Goal: Information Seeking & Learning: Learn about a topic

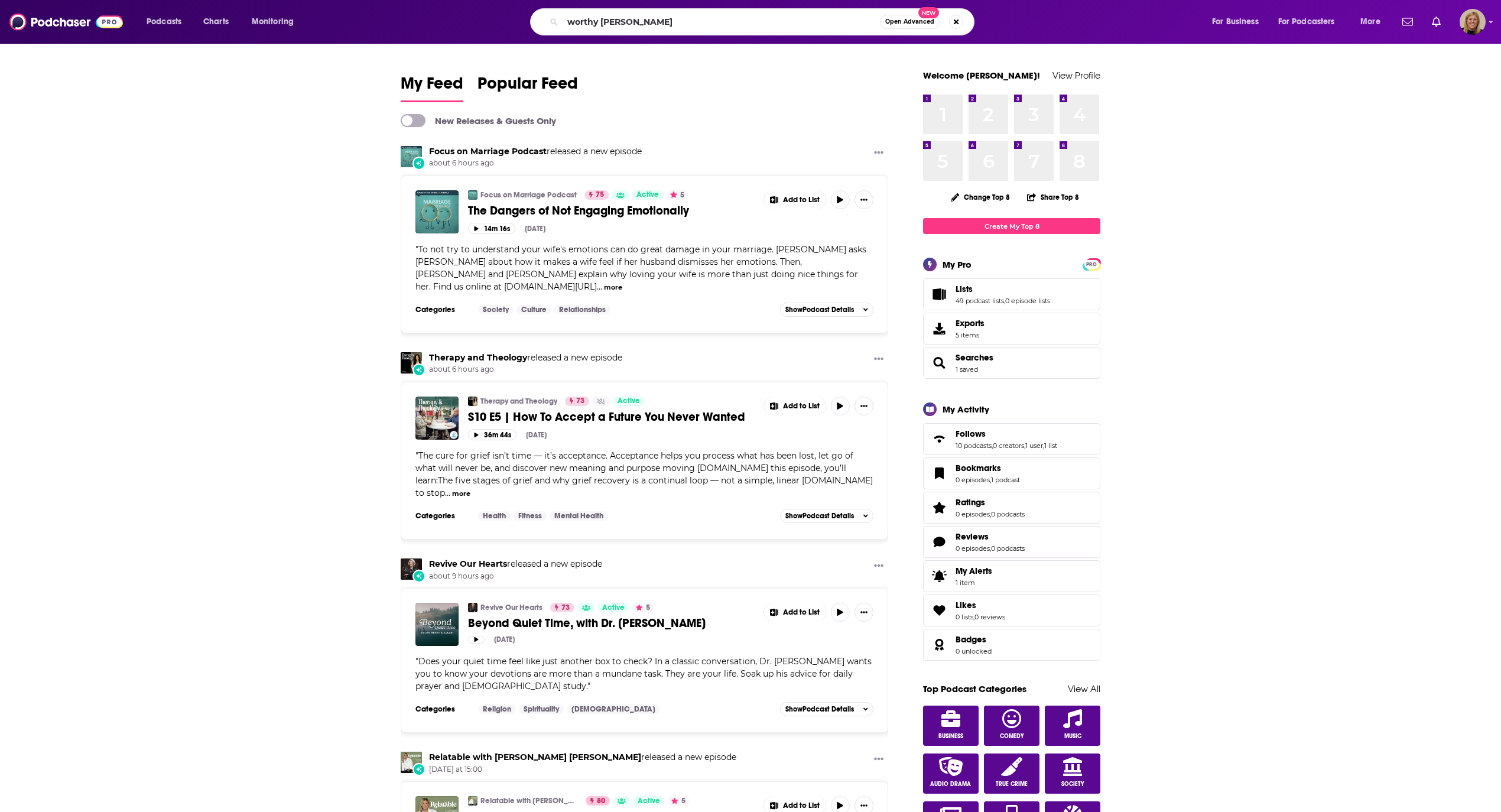
type input "worthy [PERSON_NAME]"
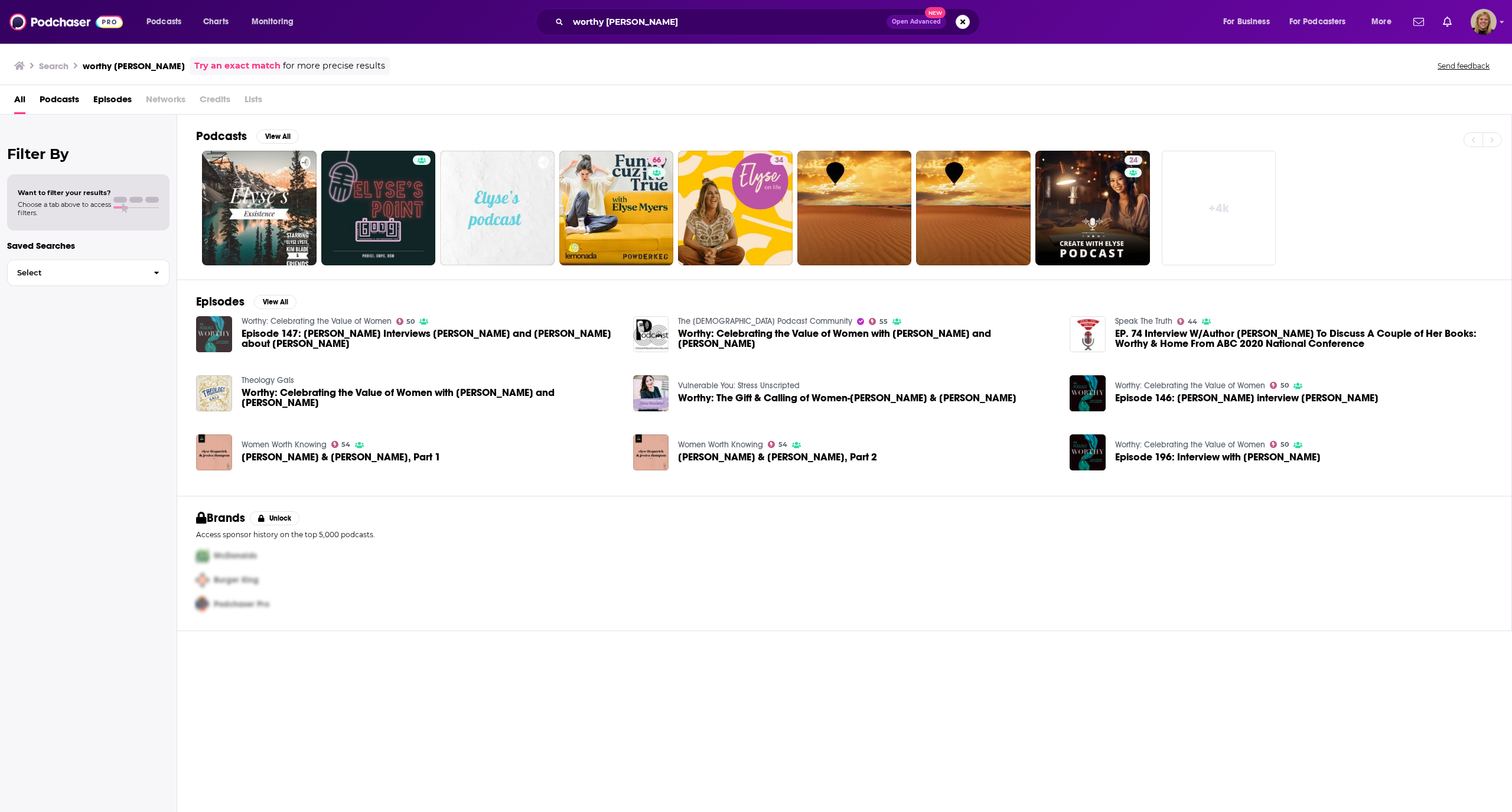
click at [206, 328] on img "Episode 147: Paul Tripp Interviews Elyse Fitzpatrick and Eric Schumacher about …" at bounding box center [214, 335] width 36 height 36
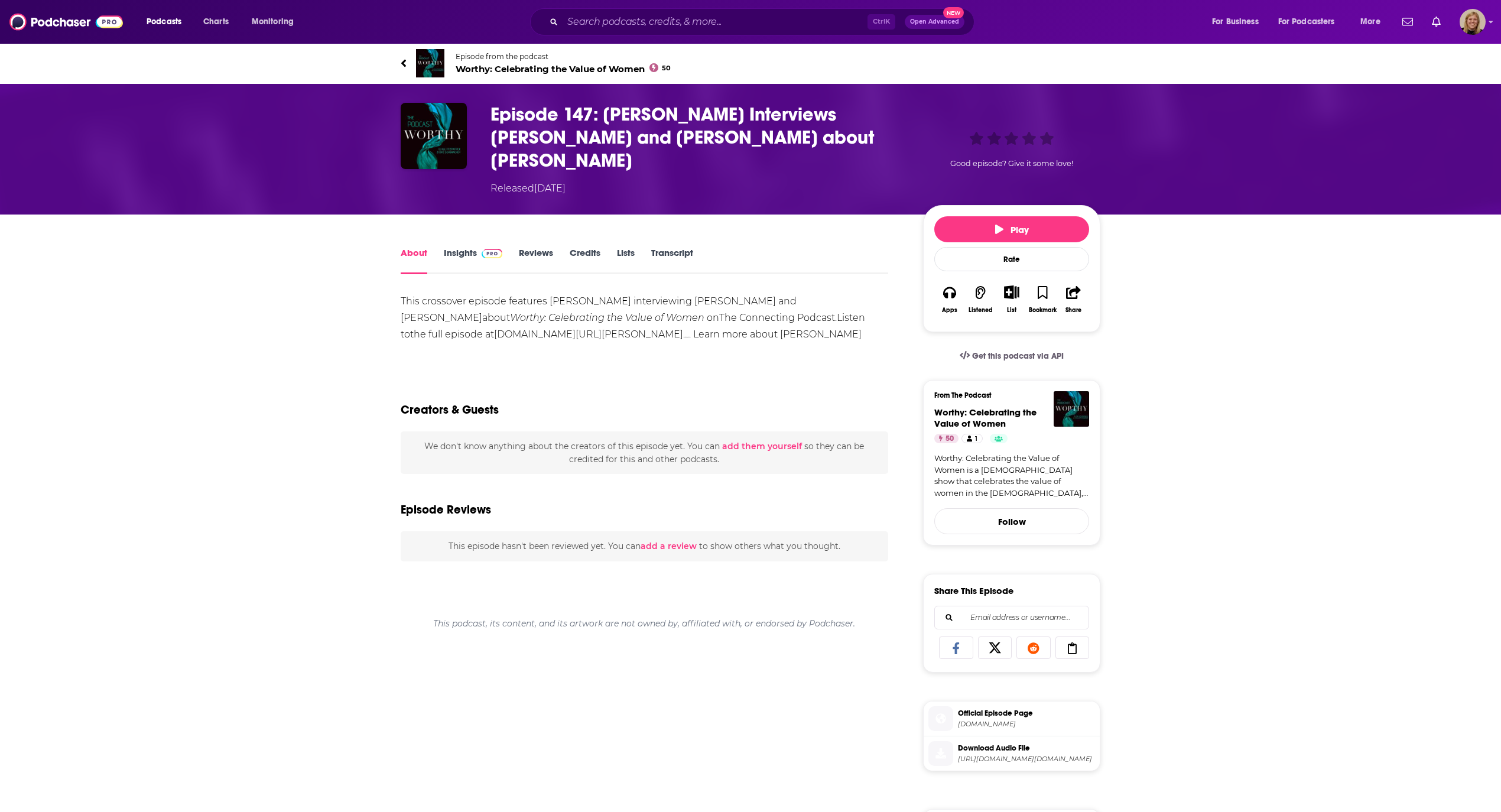
click at [474, 61] on span "Episode from the podcast" at bounding box center [563, 56] width 215 height 9
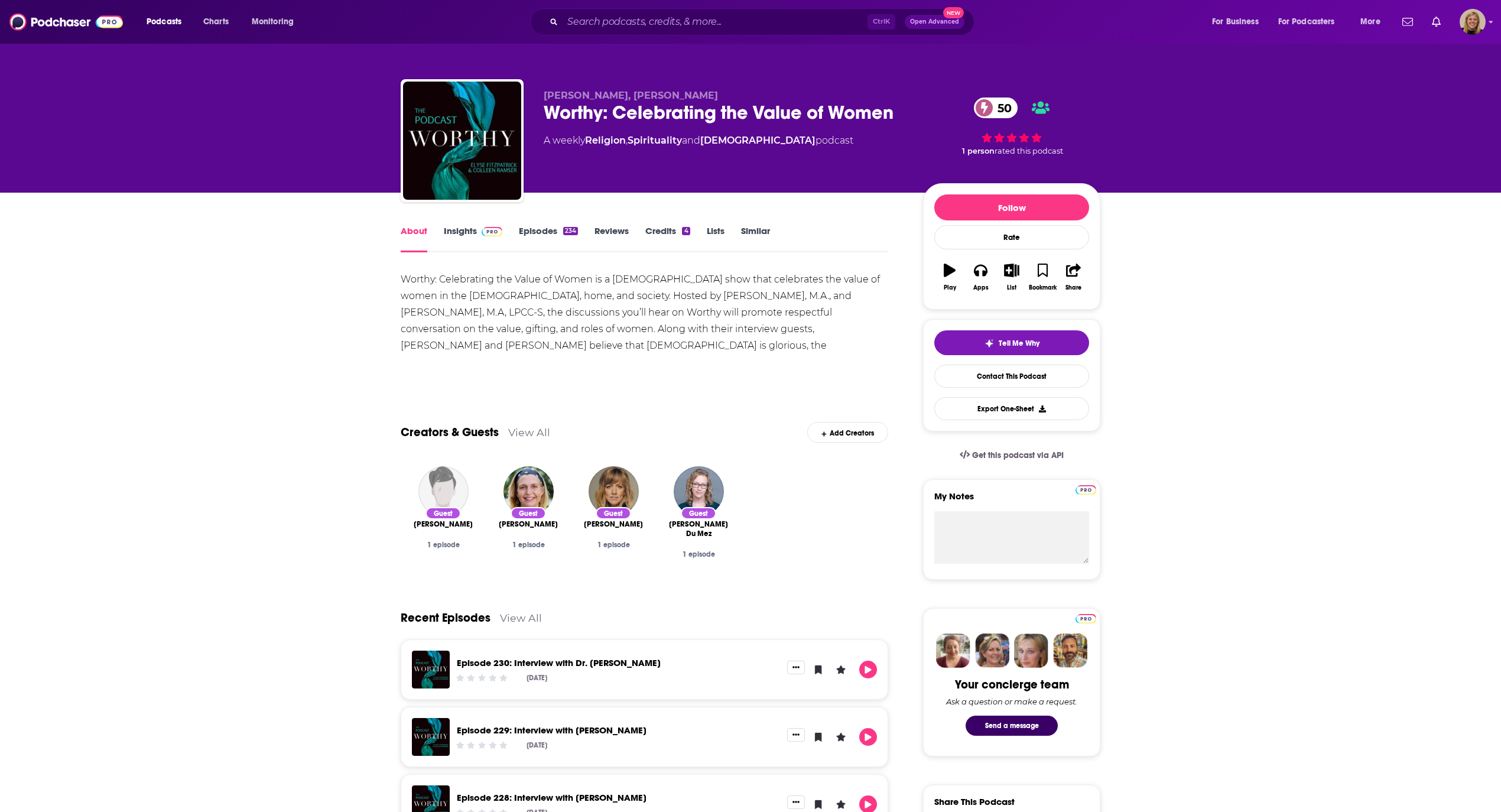
click at [460, 230] on link "Insights" at bounding box center [473, 239] width 59 height 27
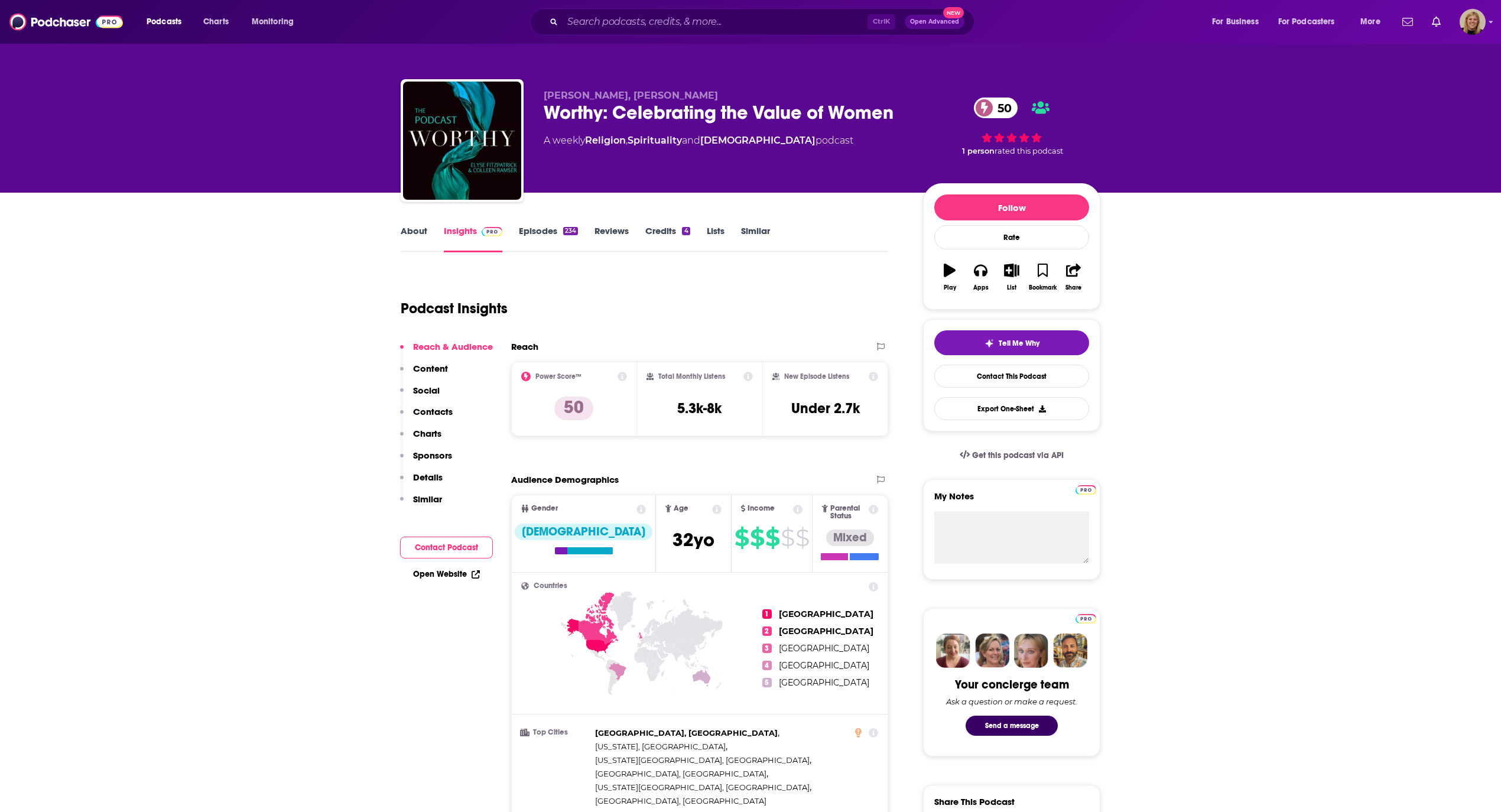
click at [446, 569] on link "Open Website" at bounding box center [446, 574] width 67 height 10
click at [417, 232] on link "About" at bounding box center [414, 239] width 27 height 27
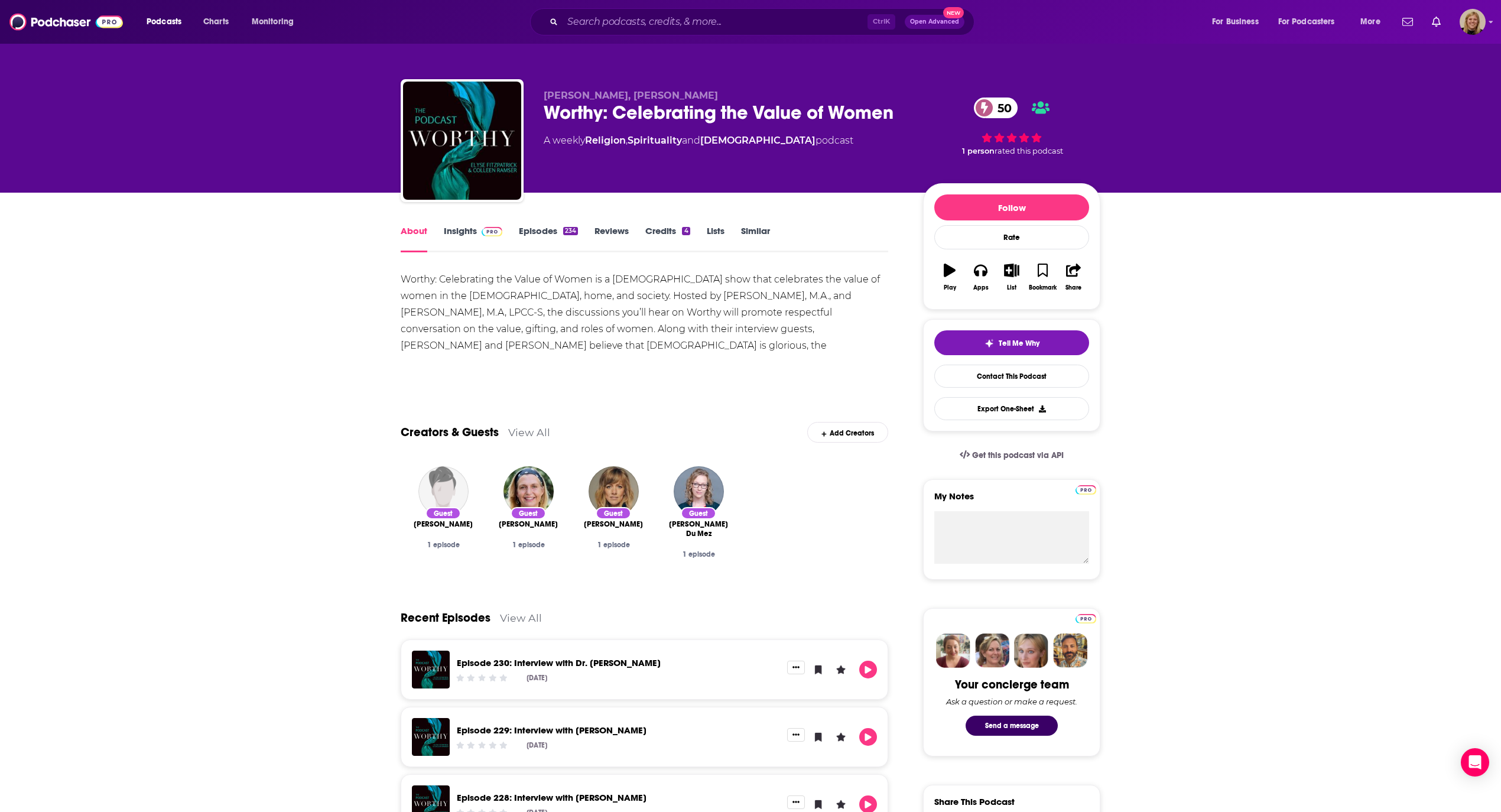
click at [491, 307] on div "Worthy: Celebrating the Value of Women is a [DEMOGRAPHIC_DATA] show that celebr…" at bounding box center [644, 330] width 487 height 116
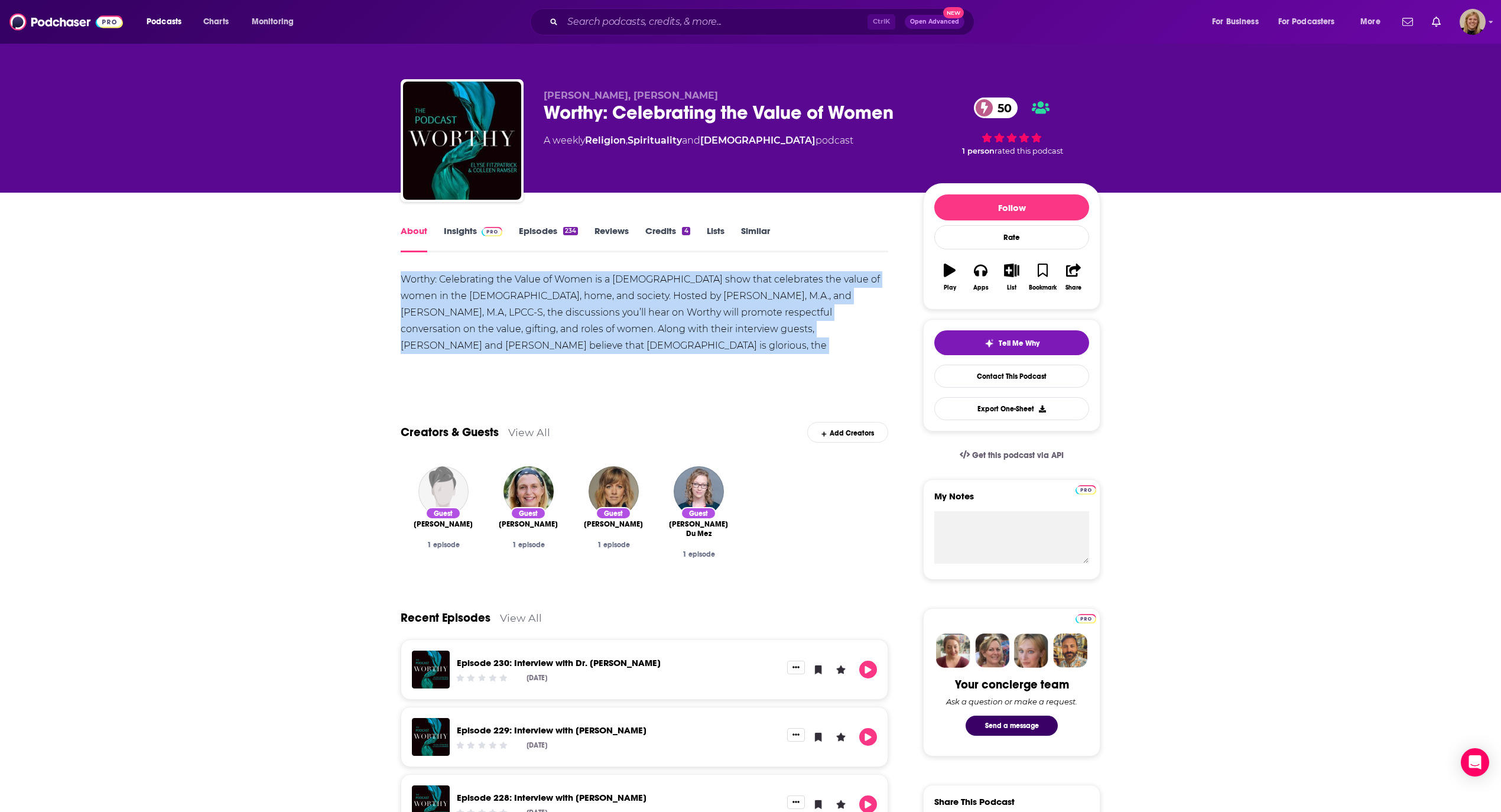
click at [491, 307] on div "Worthy: Celebrating the Value of Women is a [DEMOGRAPHIC_DATA] show that celebr…" at bounding box center [644, 330] width 487 height 116
copy div "Worthy: Celebrating the Value of Women is a [DEMOGRAPHIC_DATA] show that celebr…"
click at [975, 281] on button "Apps" at bounding box center [980, 277] width 31 height 42
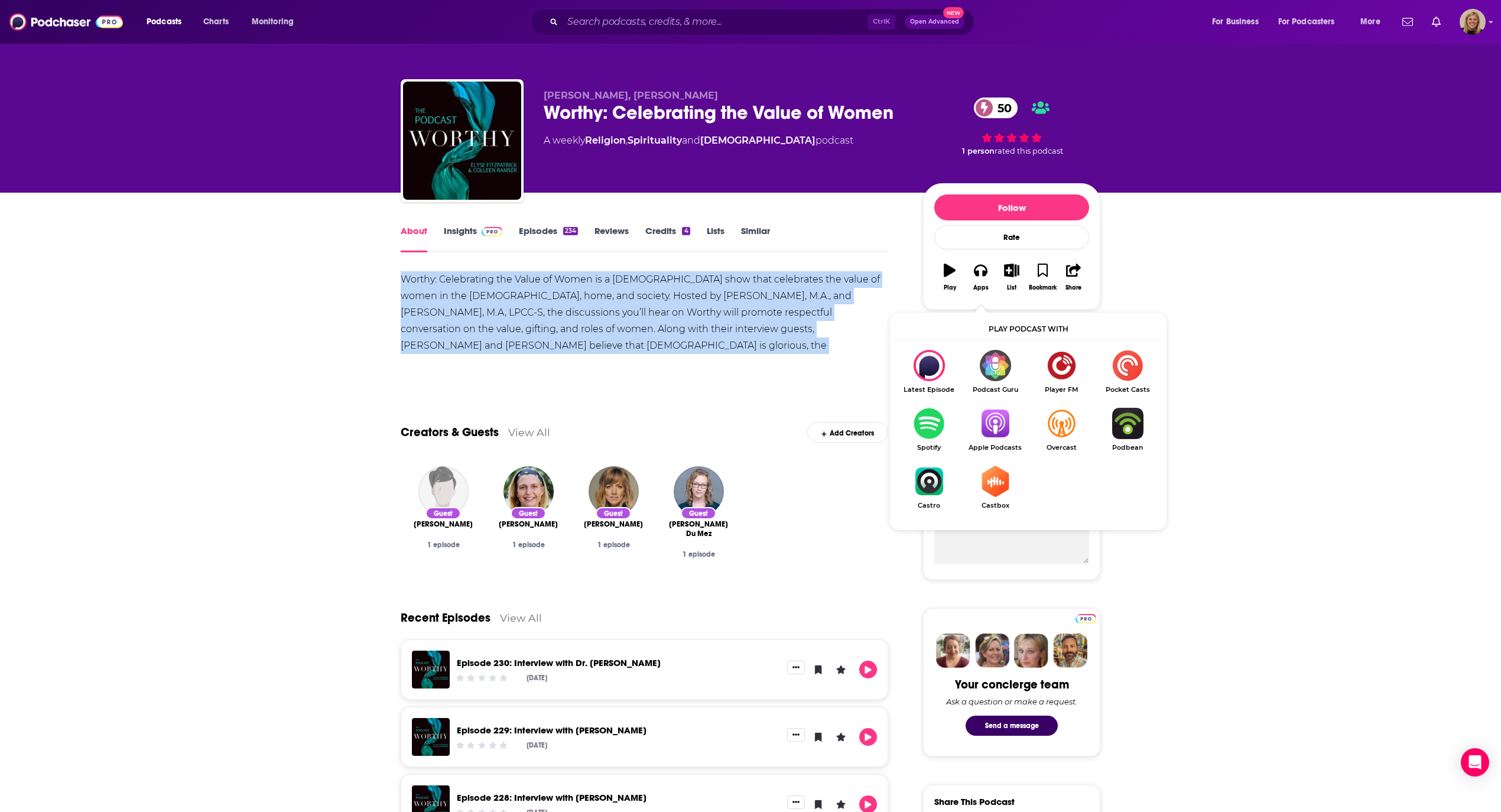
click at [998, 423] on img "Show Listen On dropdown" at bounding box center [995, 423] width 66 height 31
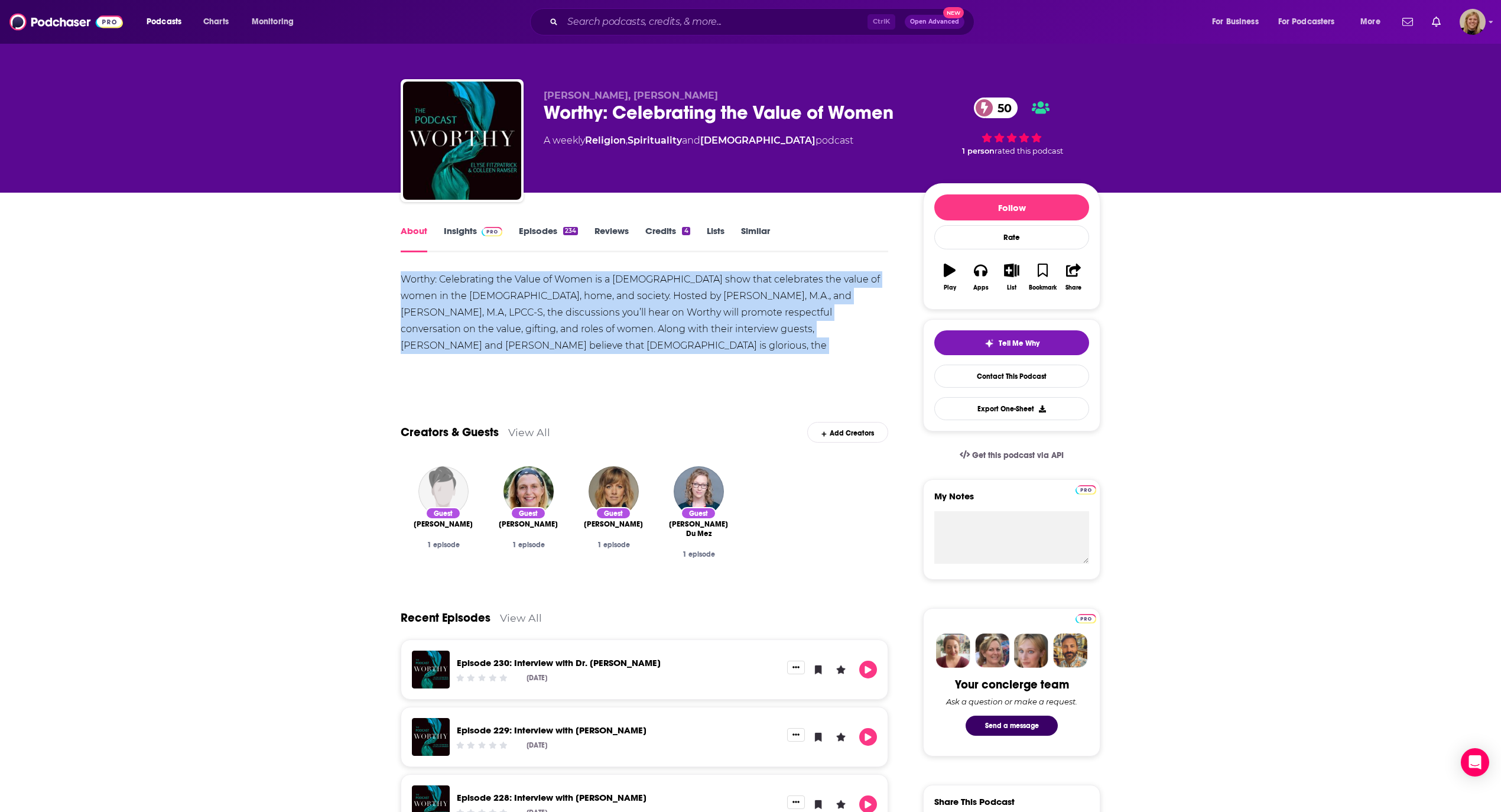
click at [449, 228] on link "Insights" at bounding box center [473, 239] width 59 height 27
